Goal: Find specific page/section: Find specific page/section

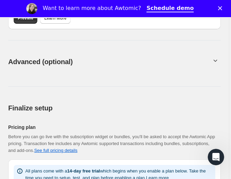
drag, startPoint x: 94, startPoint y: 86, endPoint x: 154, endPoint y: 20, distance: 89.0
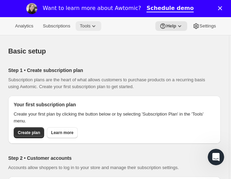
click at [86, 26] on span "Tools" at bounding box center [85, 25] width 11 height 5
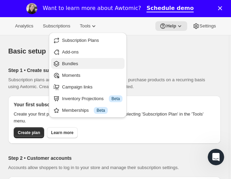
click at [81, 61] on span "Bundles" at bounding box center [92, 63] width 61 height 7
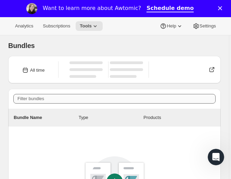
scroll to position [34, 0]
